Goal: Task Accomplishment & Management: Use online tool/utility

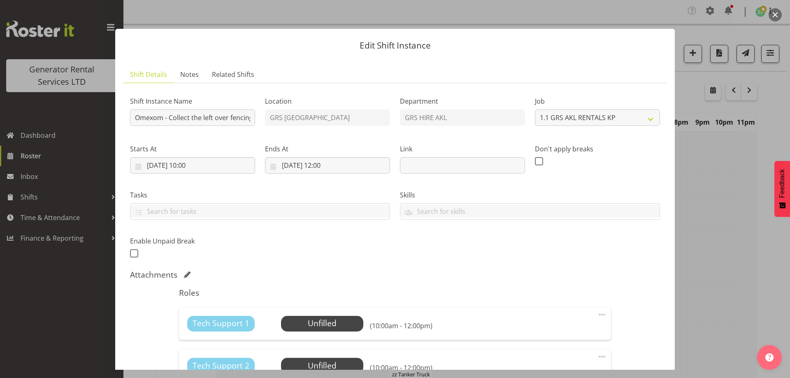
select select "7504"
select select "8"
select select "2025"
select select "10"
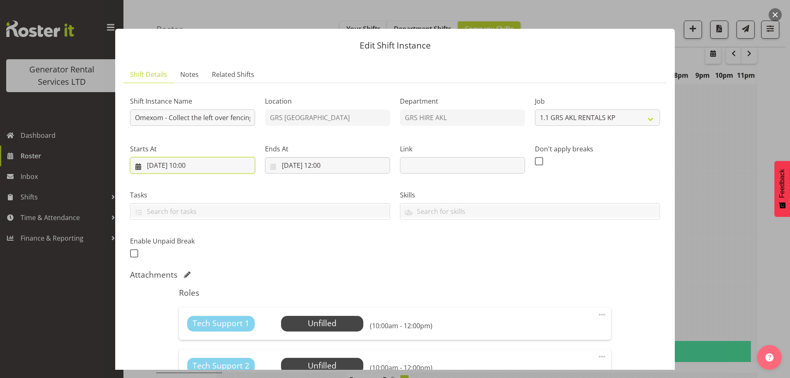
click at [238, 158] on input "[DATE] 10:00" at bounding box center [192, 165] width 125 height 16
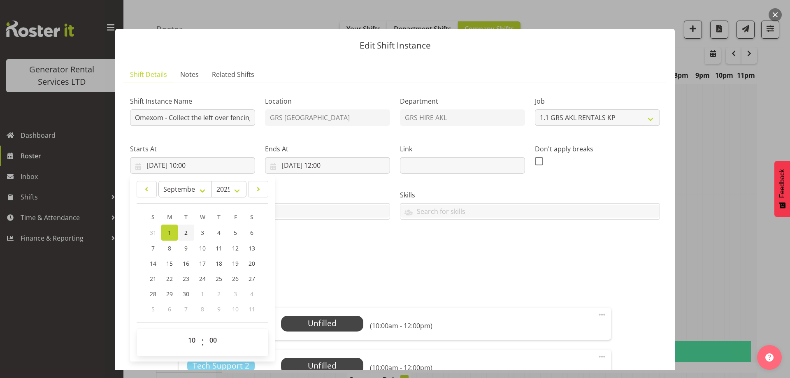
click at [187, 235] on span "2" at bounding box center [185, 233] width 3 height 8
type input "[DATE] 10:00"
click at [379, 170] on input "[DATE] 12:00" at bounding box center [327, 165] width 125 height 16
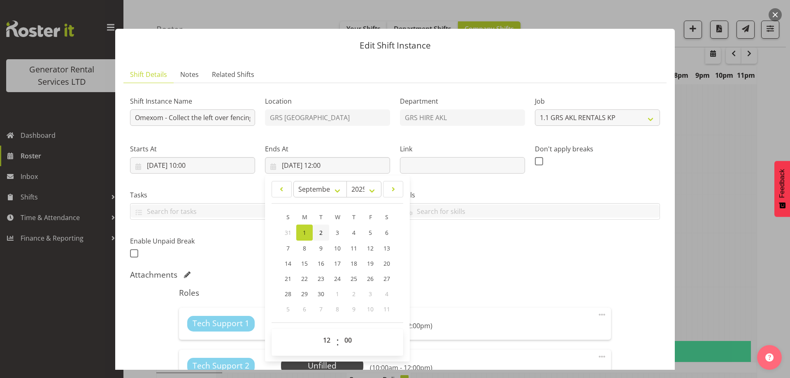
click at [320, 235] on span "2" at bounding box center [320, 233] width 3 height 8
type input "[DATE] 12:00"
click at [454, 238] on div "Shift Instance Name Omexom - Collect the left over fencing from Wookey Ln, [PER…" at bounding box center [395, 175] width 540 height 180
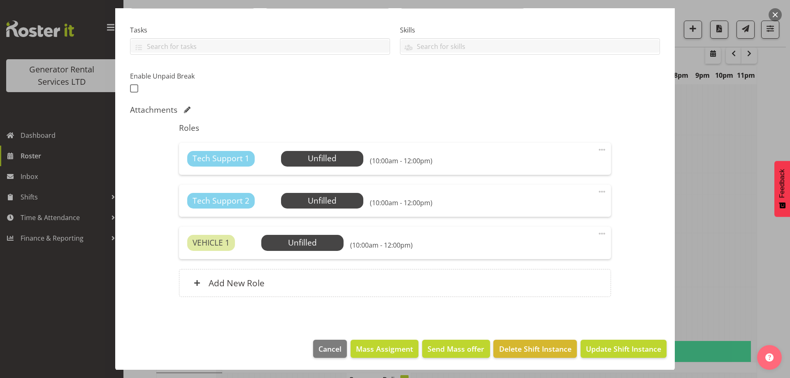
scroll to position [165, 0]
click at [302, 161] on span "Select Employee" at bounding box center [321, 158] width 61 height 12
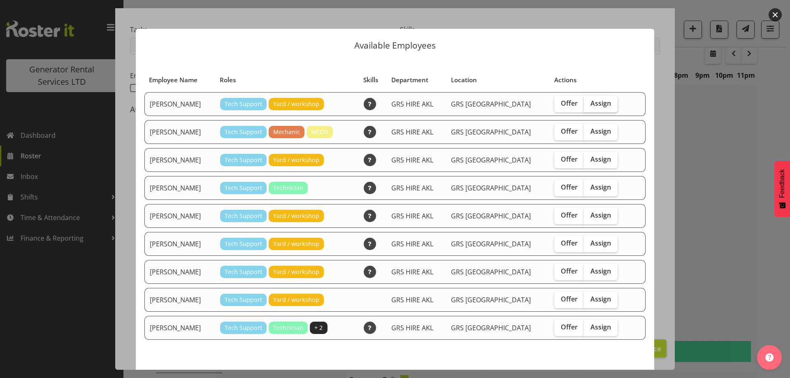
click at [590, 105] on span "Assign" at bounding box center [600, 103] width 21 height 8
click at [584, 105] on input "Assign" at bounding box center [586, 103] width 5 height 5
checkbox input "true"
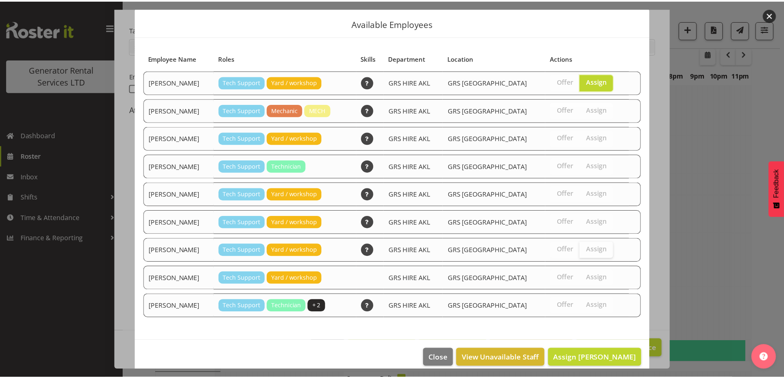
scroll to position [31, 0]
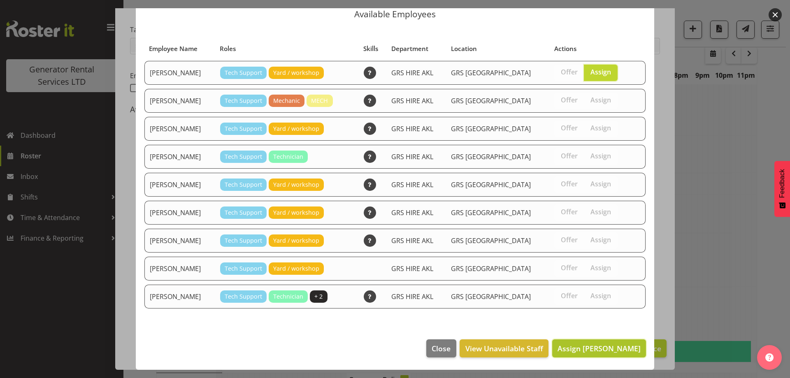
click at [591, 344] on span "Assign [PERSON_NAME]" at bounding box center [598, 348] width 83 height 10
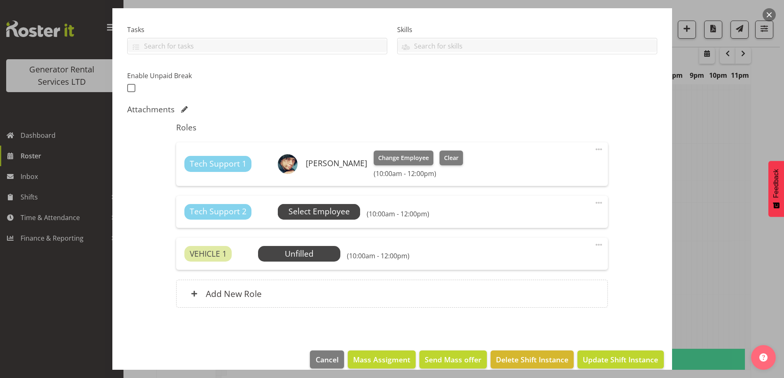
click at [356, 219] on div "Select Employee" at bounding box center [319, 212] width 82 height 16
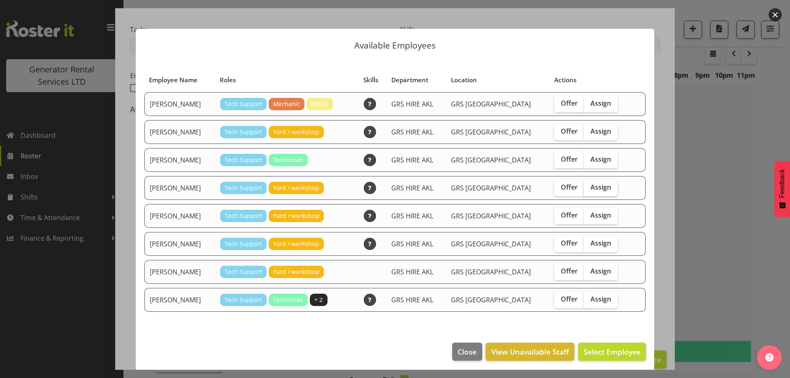
click at [596, 188] on span "Assign" at bounding box center [600, 187] width 21 height 8
click at [589, 188] on input "Assign" at bounding box center [586, 187] width 5 height 5
checkbox input "true"
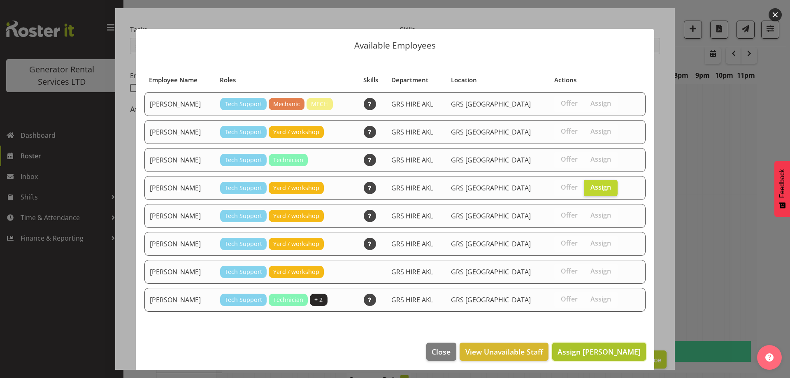
click at [617, 353] on span "Assign [PERSON_NAME]" at bounding box center [598, 352] width 83 height 10
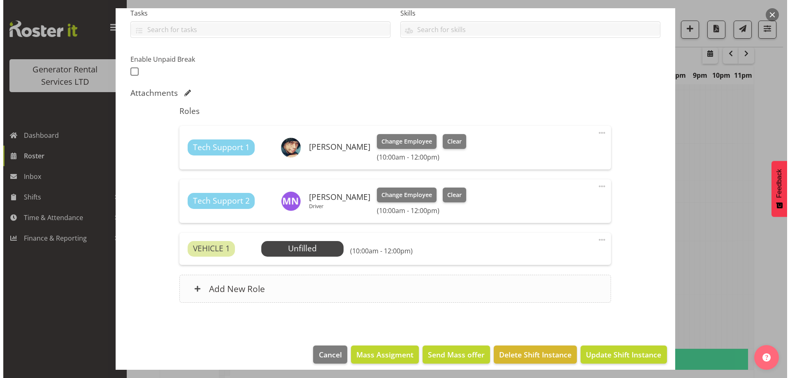
scroll to position [188, 0]
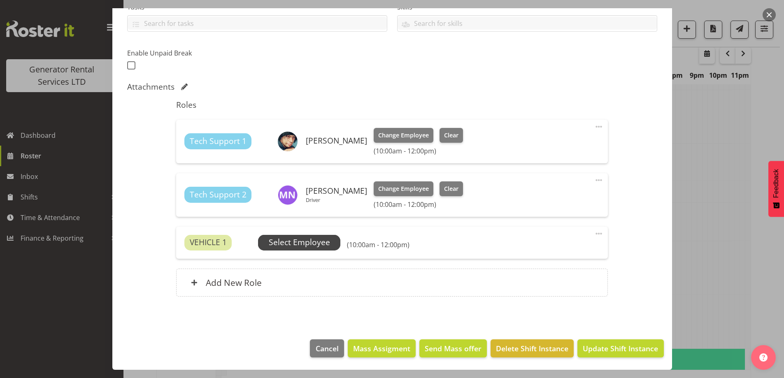
click at [313, 243] on span "Select Employee" at bounding box center [299, 243] width 61 height 12
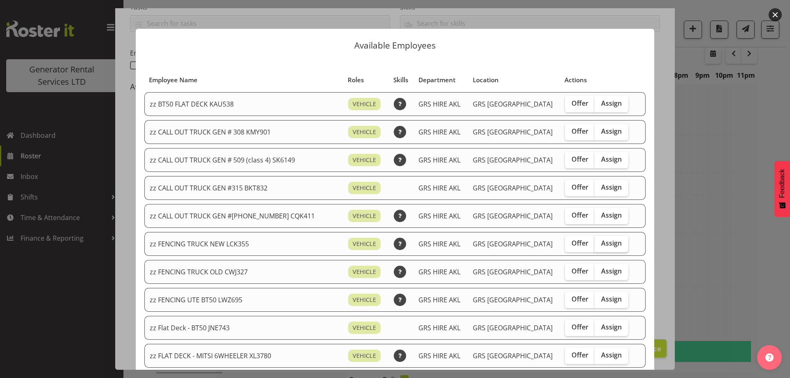
click at [601, 244] on span "Assign" at bounding box center [611, 243] width 21 height 8
click at [594, 244] on input "Assign" at bounding box center [596, 243] width 5 height 5
checkbox input "true"
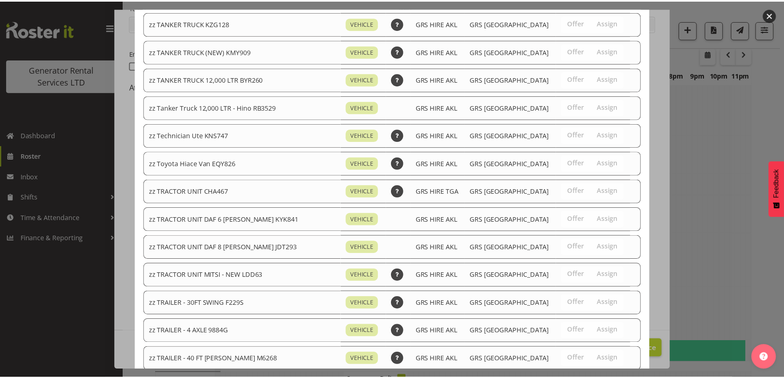
scroll to position [1038, 0]
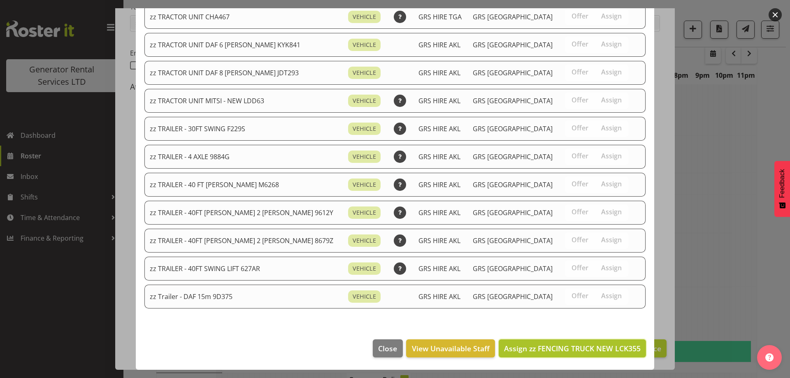
click at [577, 351] on span "Assign zz FENCING TRUCK NEW LCK355" at bounding box center [572, 348] width 137 height 10
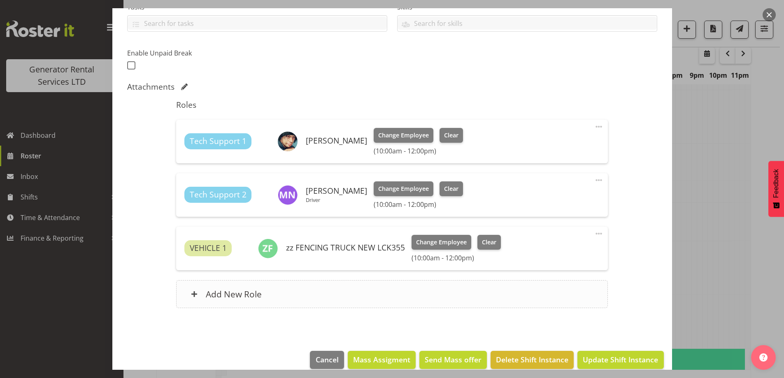
scroll to position [200, 0]
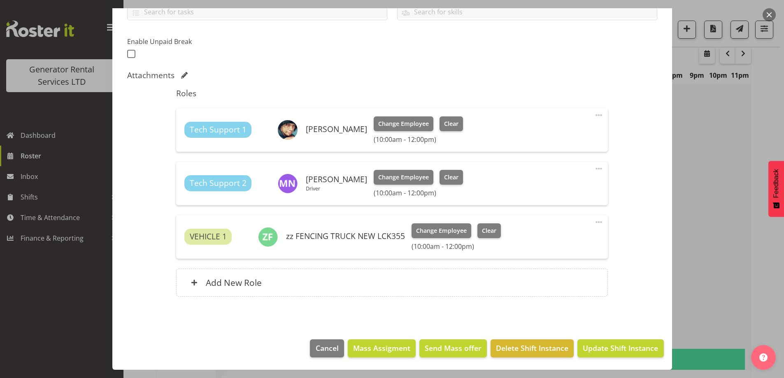
click at [588, 332] on footer "Cancel Mass Assigment Send Mass offer Delete Shift Instance Update Shift Instan…" at bounding box center [391, 350] width 559 height 39
click at [587, 344] on span "Update Shift Instance" at bounding box center [619, 348] width 75 height 11
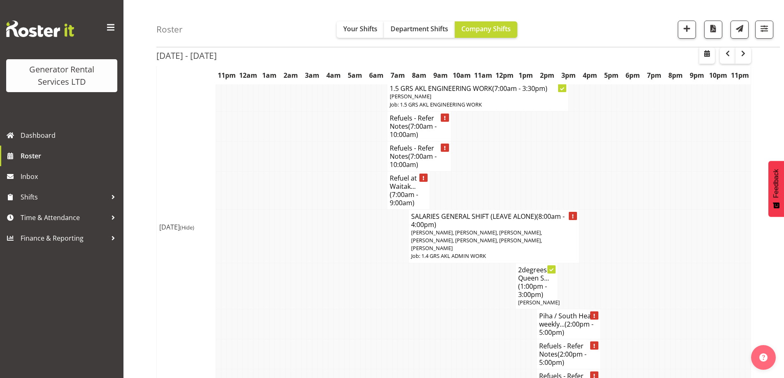
scroll to position [1510, 0]
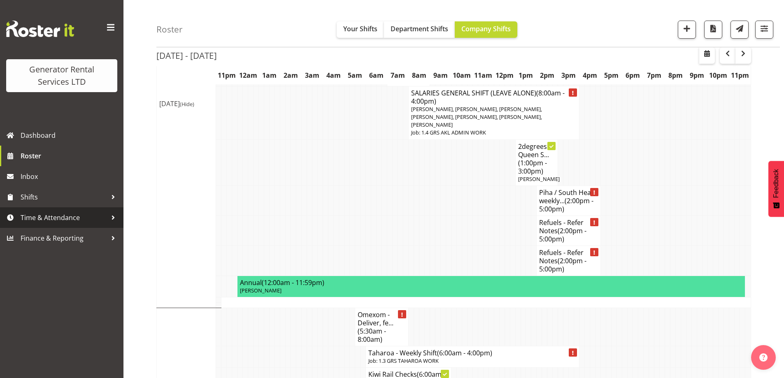
click at [37, 213] on span "Time & Attendance" at bounding box center [64, 217] width 86 height 12
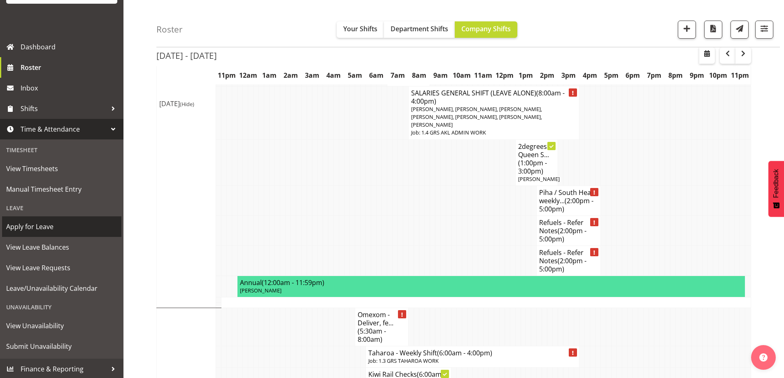
scroll to position [90, 0]
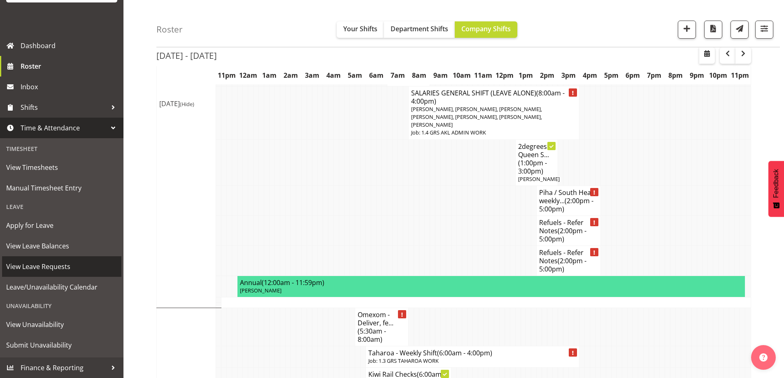
click at [45, 265] on span "View Leave Requests" at bounding box center [61, 266] width 111 height 12
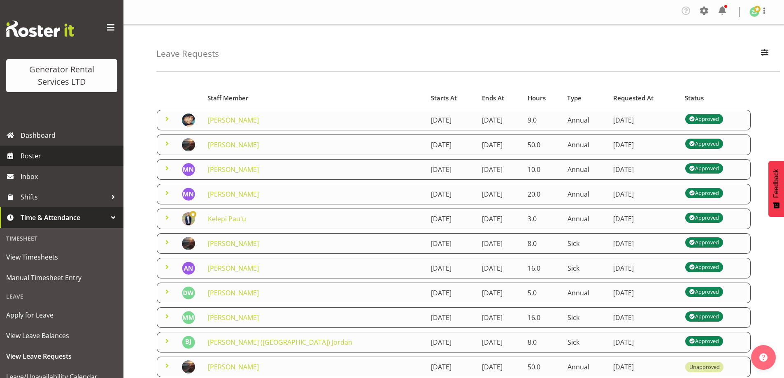
click at [66, 155] on span "Roster" at bounding box center [70, 156] width 99 height 12
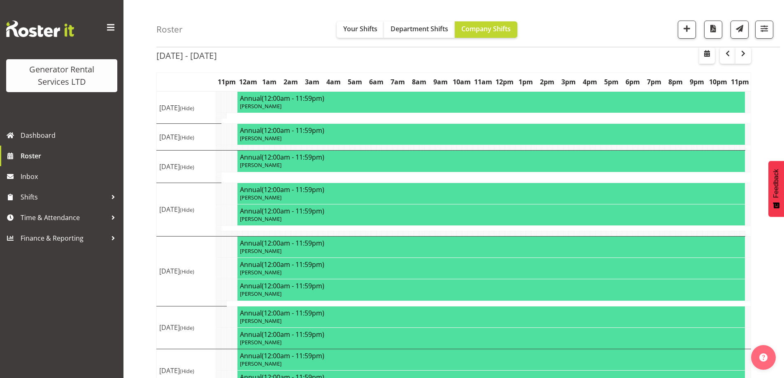
scroll to position [60, 0]
